Goal: Information Seeking & Learning: Learn about a topic

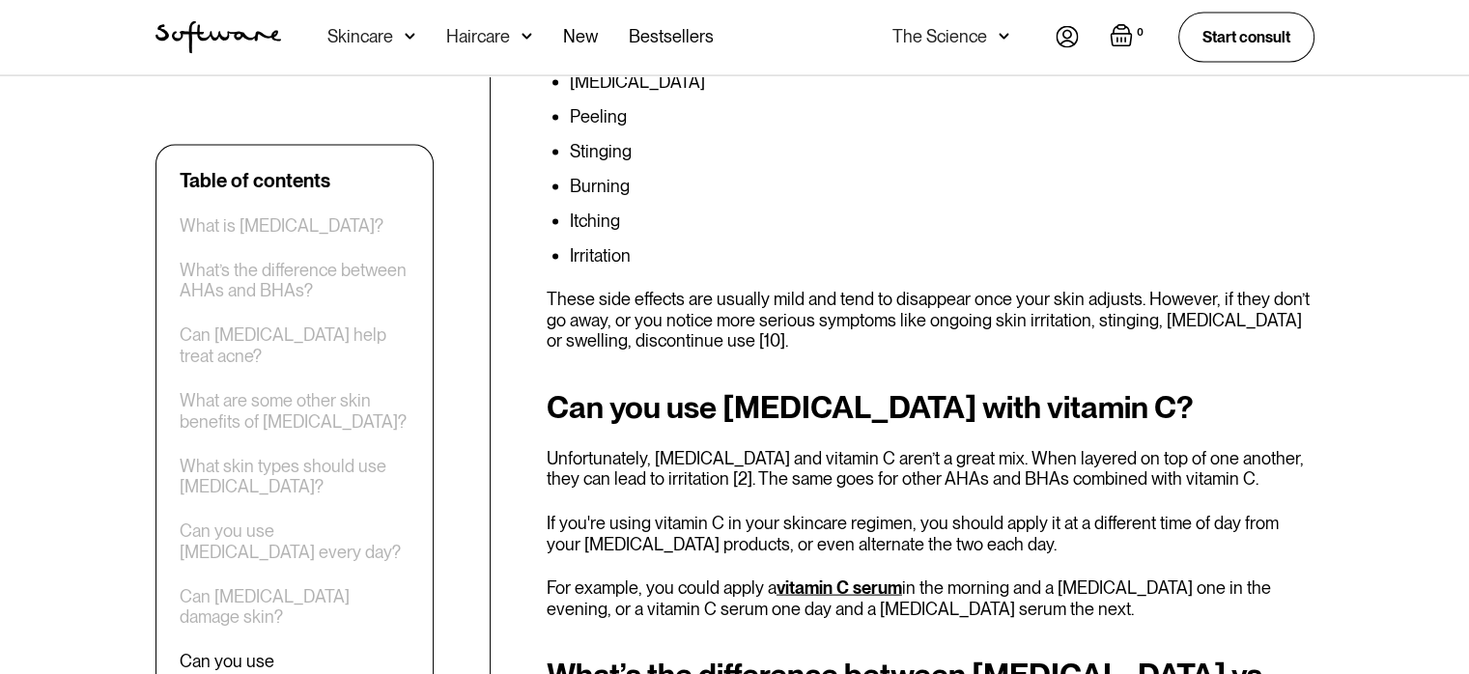
scroll to position [4081, 0]
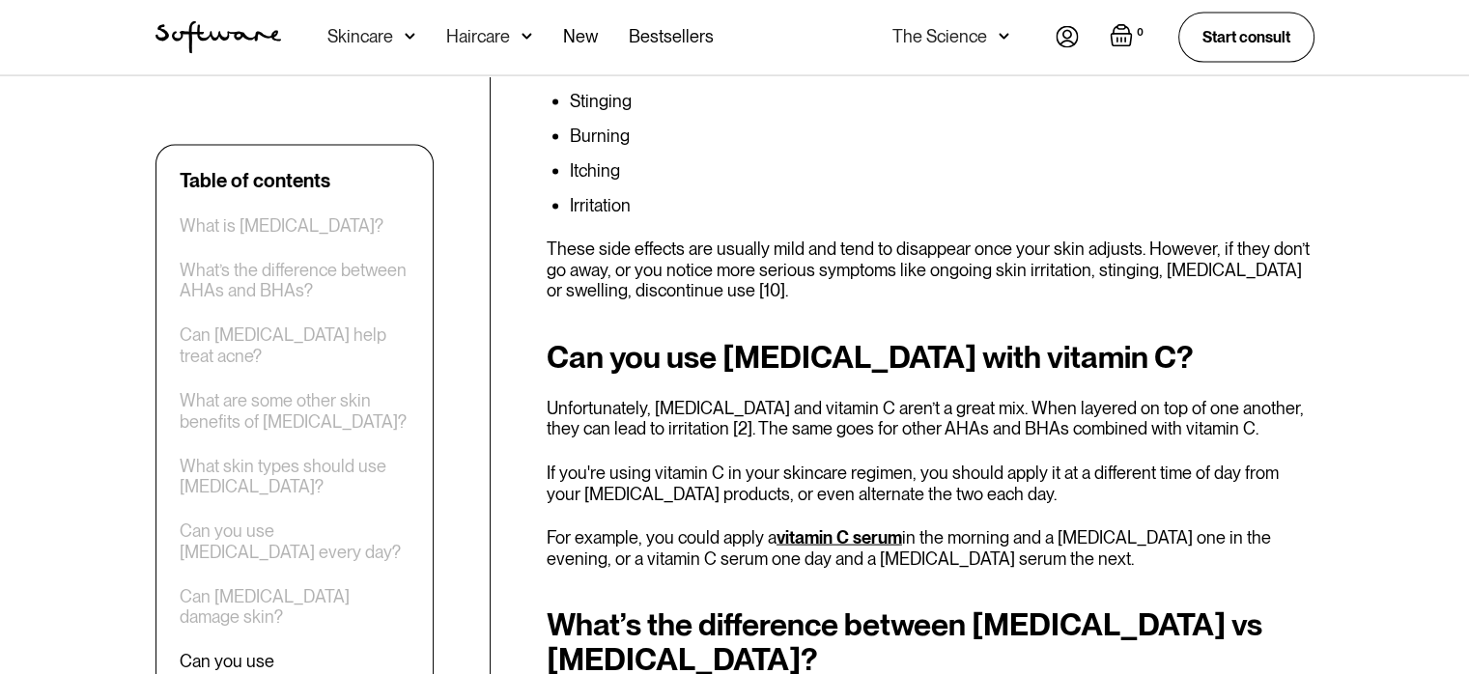
click at [774, 605] on strong "What’s the difference between [MEDICAL_DATA] vs [MEDICAL_DATA]?" at bounding box center [904, 641] width 715 height 72
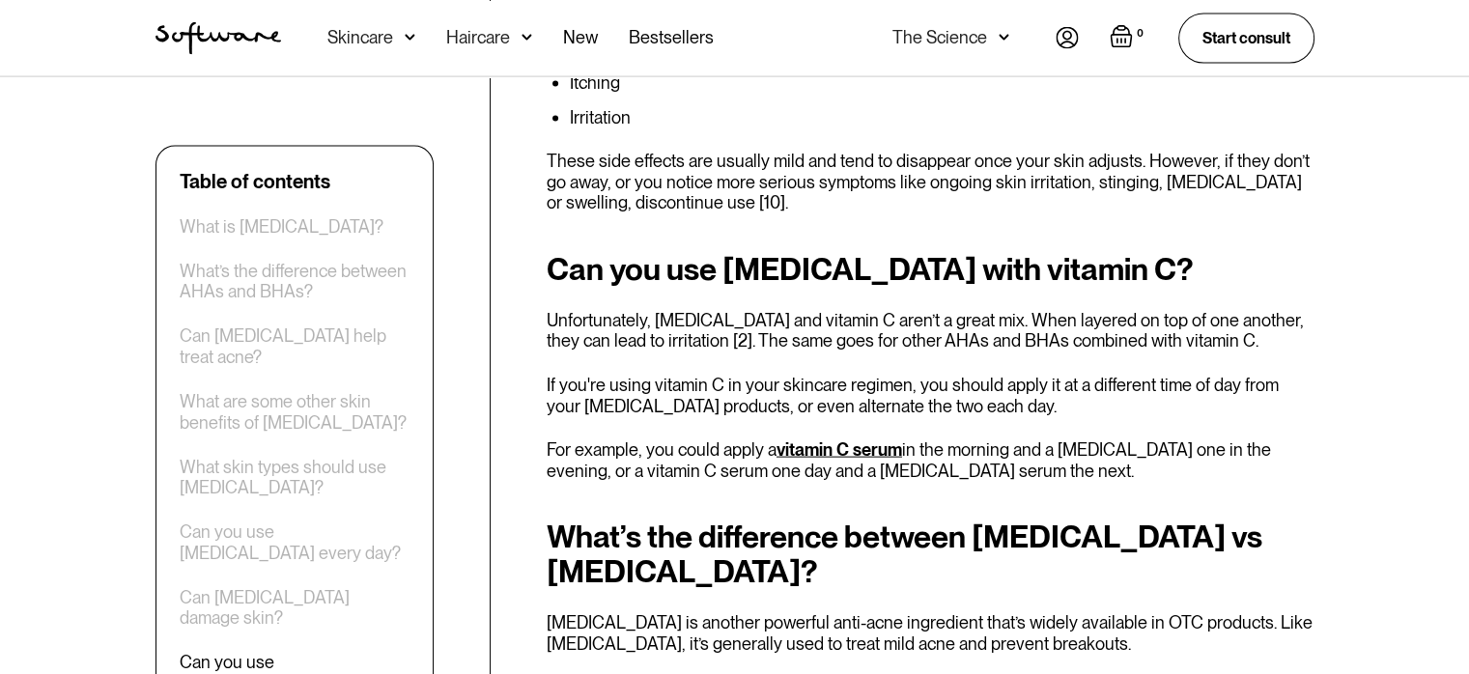
click at [776, 611] on p "[MEDICAL_DATA] is another powerful anti-acne ingredient that’s widely available…" at bounding box center [931, 632] width 768 height 42
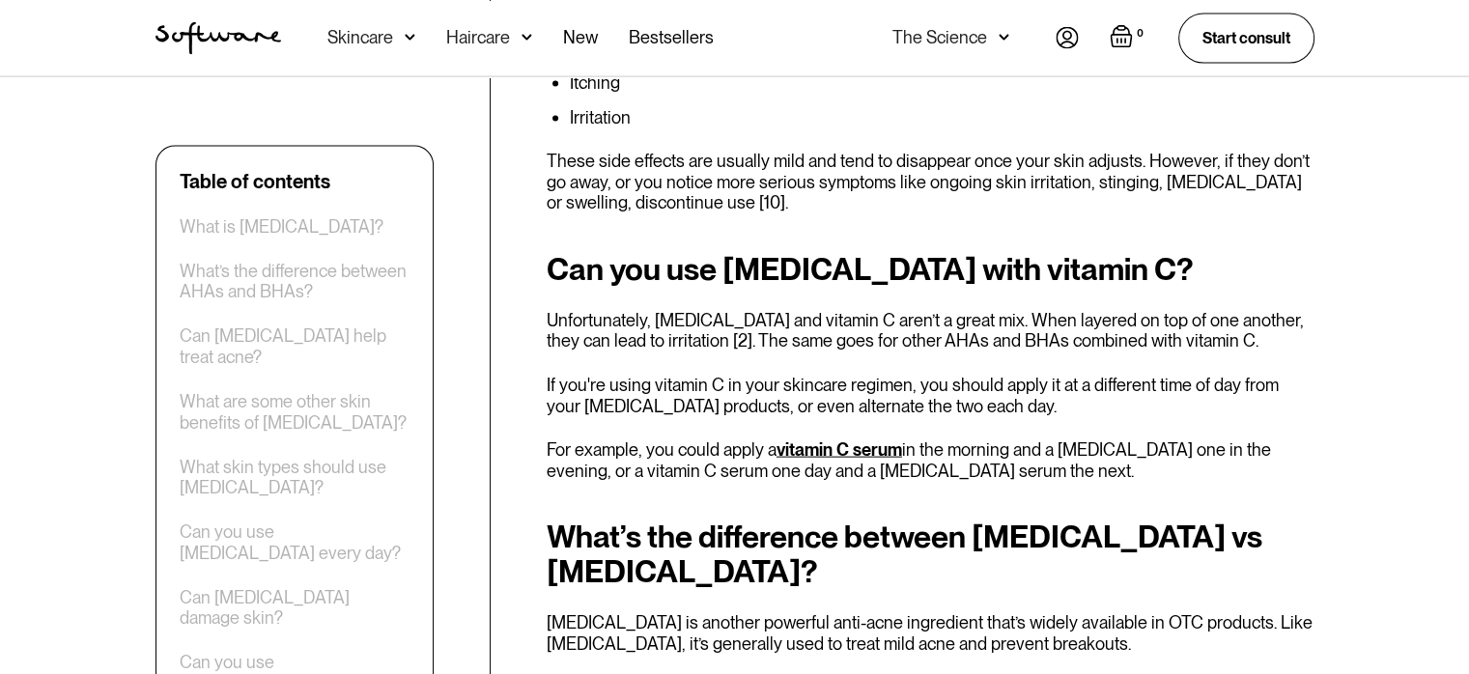
click at [780, 611] on p "[MEDICAL_DATA] is another powerful anti-acne ingredient that’s widely available…" at bounding box center [931, 632] width 768 height 42
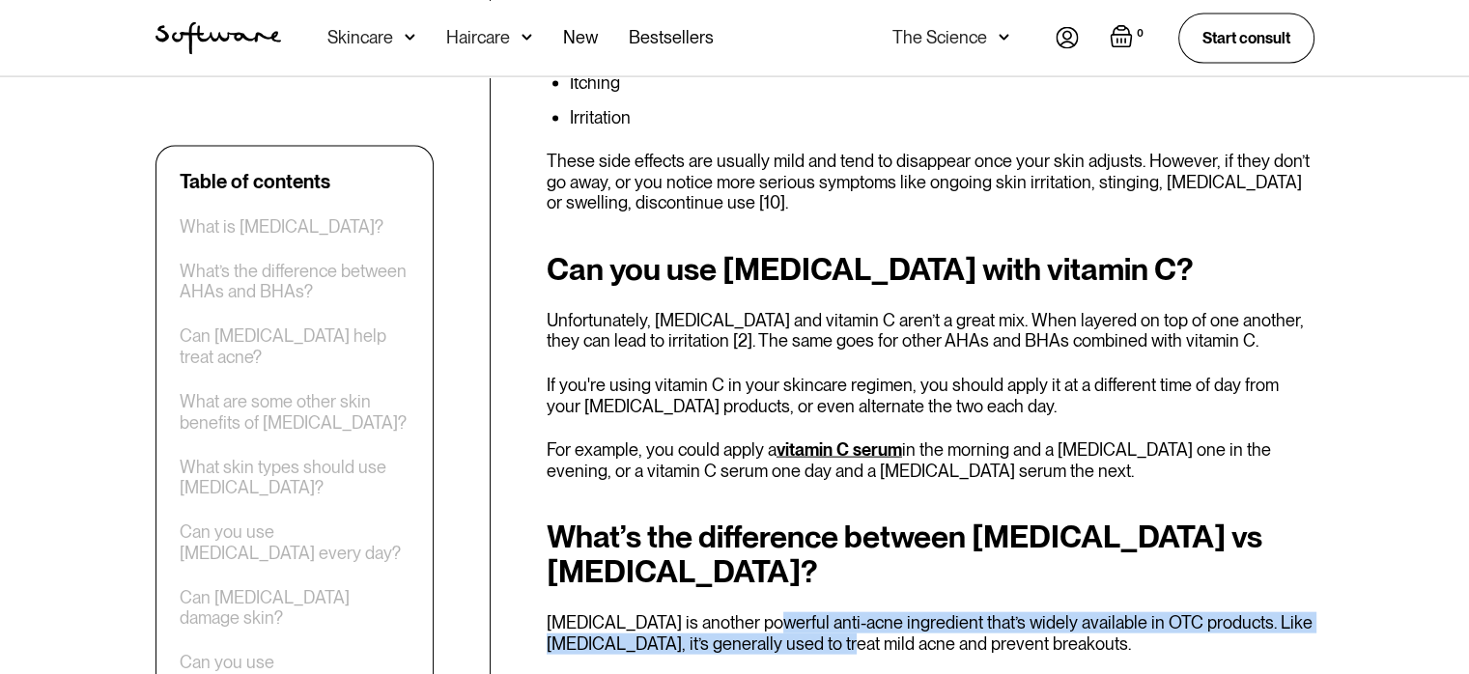
drag, startPoint x: 780, startPoint y: 469, endPoint x: 783, endPoint y: 481, distance: 11.9
click at [782, 611] on p "[MEDICAL_DATA] is another powerful anti-acne ingredient that’s widely available…" at bounding box center [931, 632] width 768 height 42
click at [778, 611] on p "[MEDICAL_DATA] is another powerful anti-acne ingredient that’s widely available…" at bounding box center [931, 632] width 768 height 42
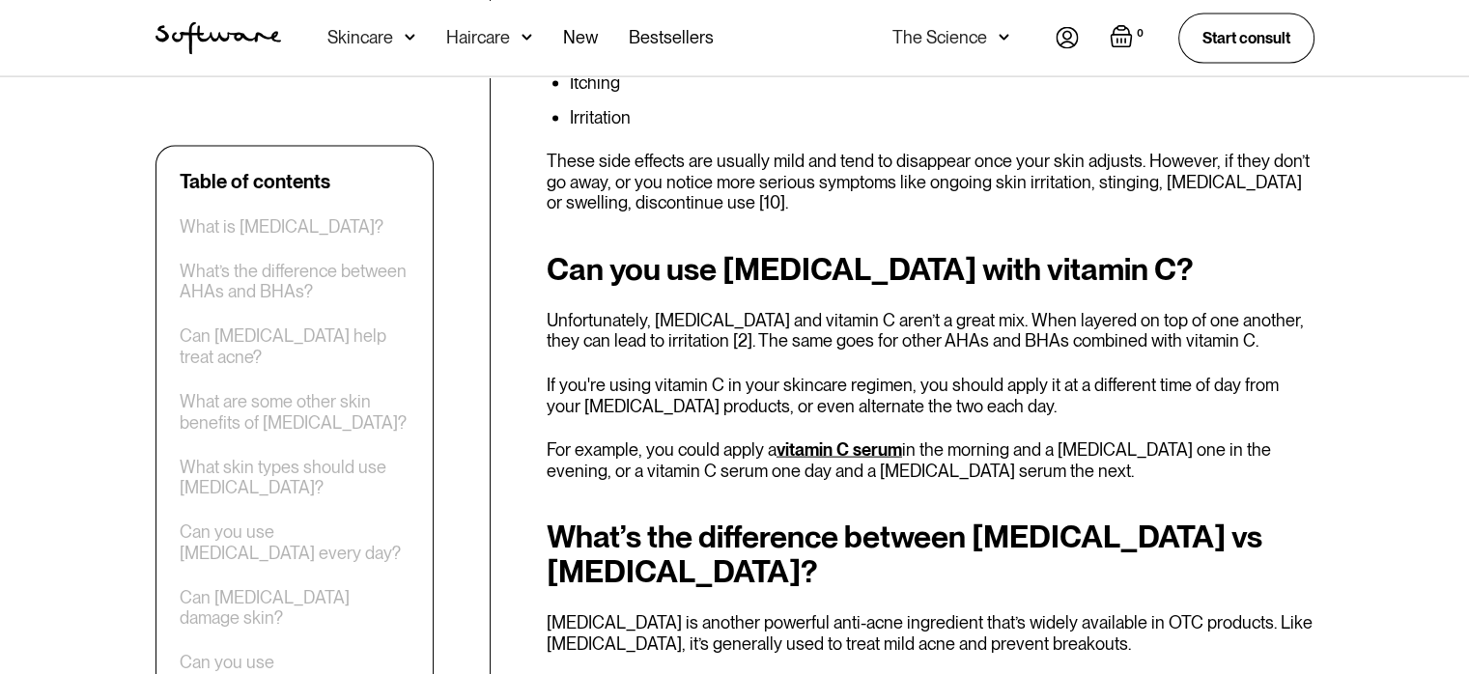
click at [1299, 611] on p "[MEDICAL_DATA] is another powerful anti-acne ingredient that’s widely available…" at bounding box center [931, 632] width 768 height 42
drag, startPoint x: 1305, startPoint y: 490, endPoint x: 1318, endPoint y: 516, distance: 28.1
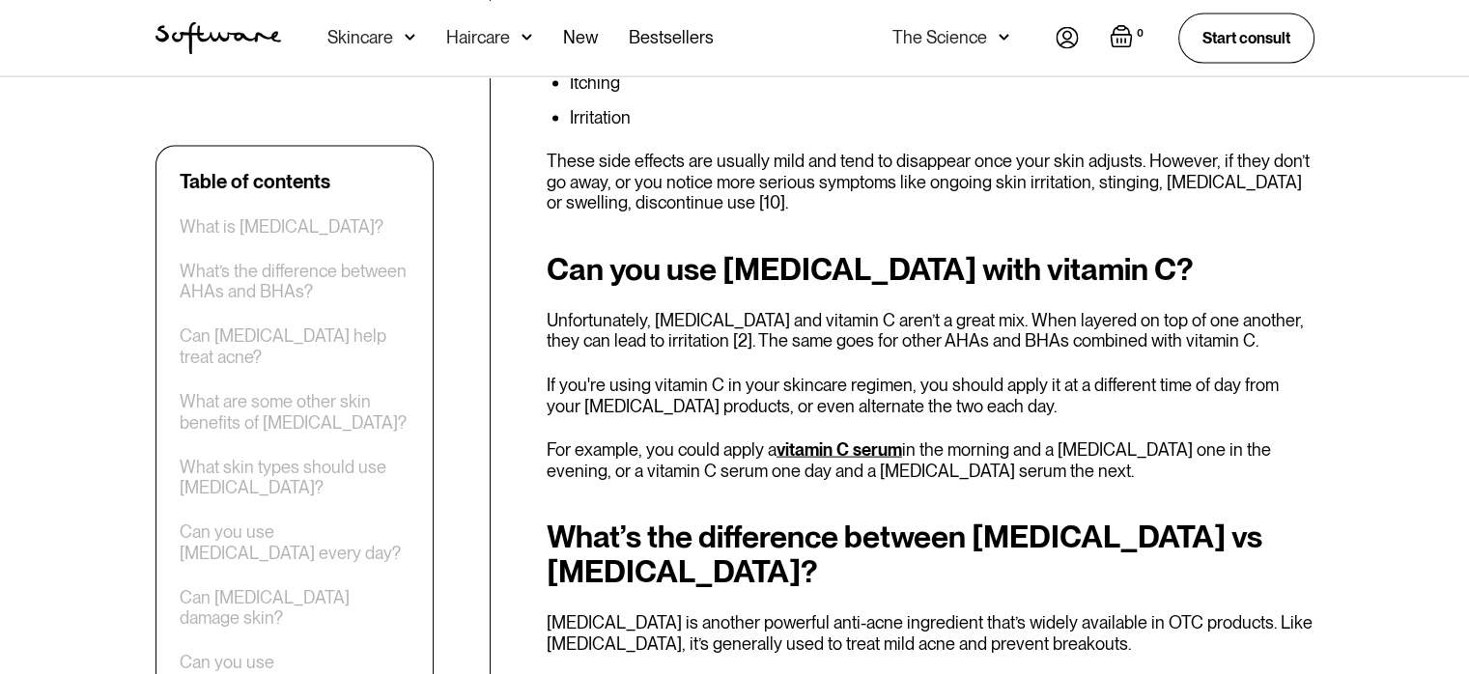
drag, startPoint x: 1323, startPoint y: 517, endPoint x: 1349, endPoint y: 517, distance: 26.1
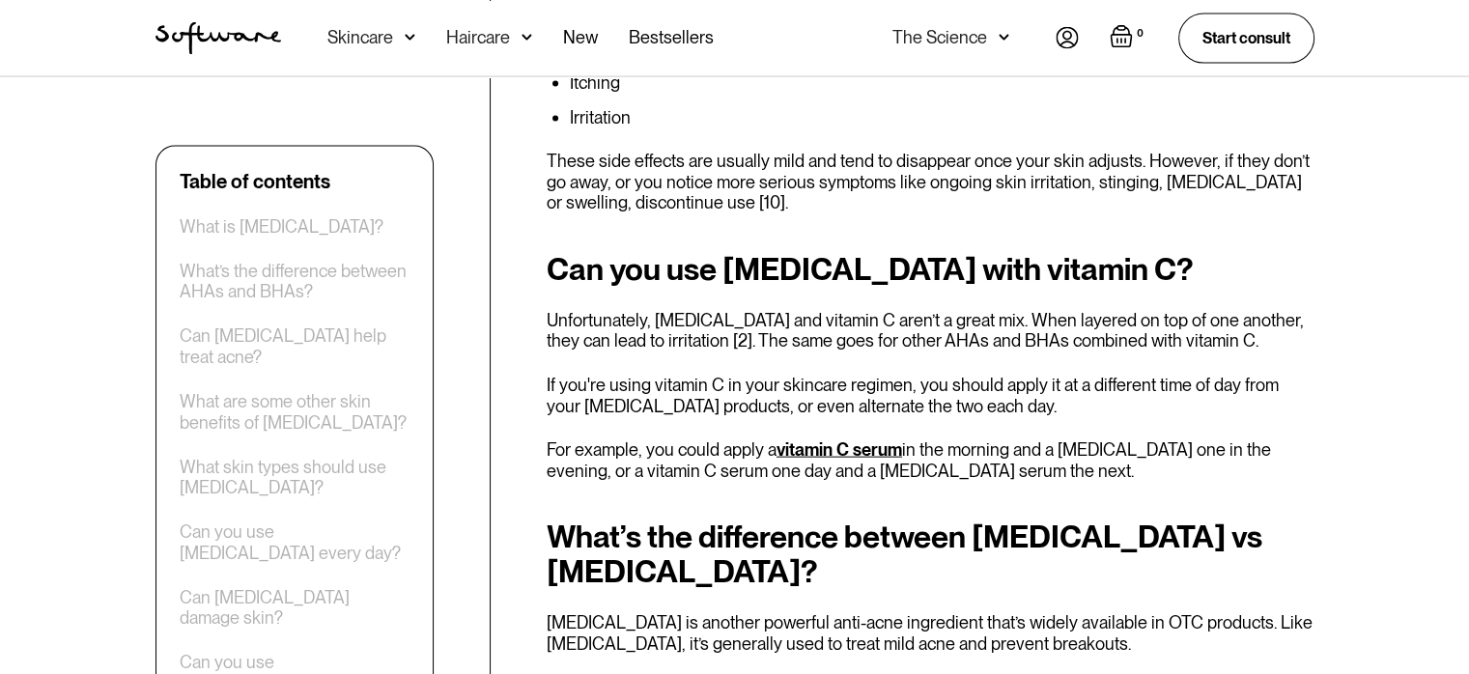
drag, startPoint x: 1349, startPoint y: 517, endPoint x: 1361, endPoint y: 503, distance: 18.4
drag, startPoint x: 1361, startPoint y: 503, endPoint x: 1364, endPoint y: 488, distance: 15.7
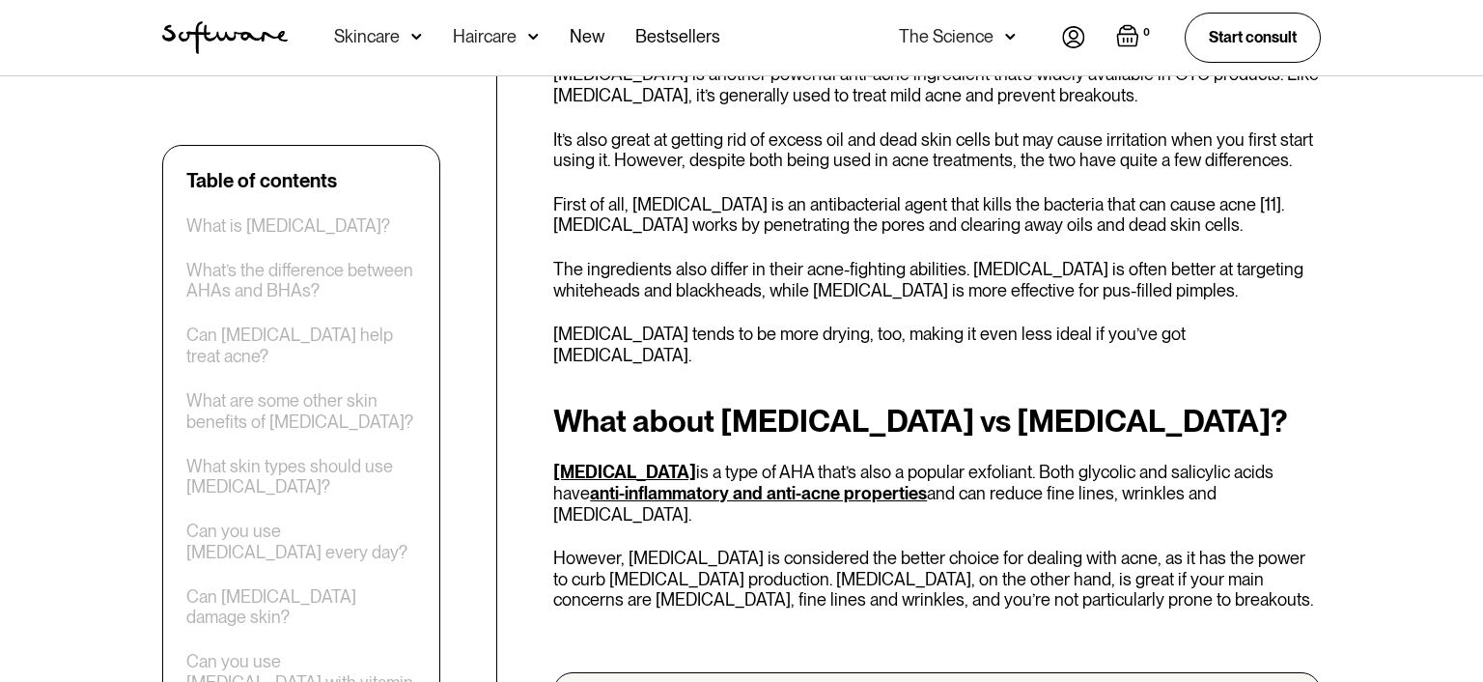
scroll to position [4693, 0]
